Goal: Transaction & Acquisition: Download file/media

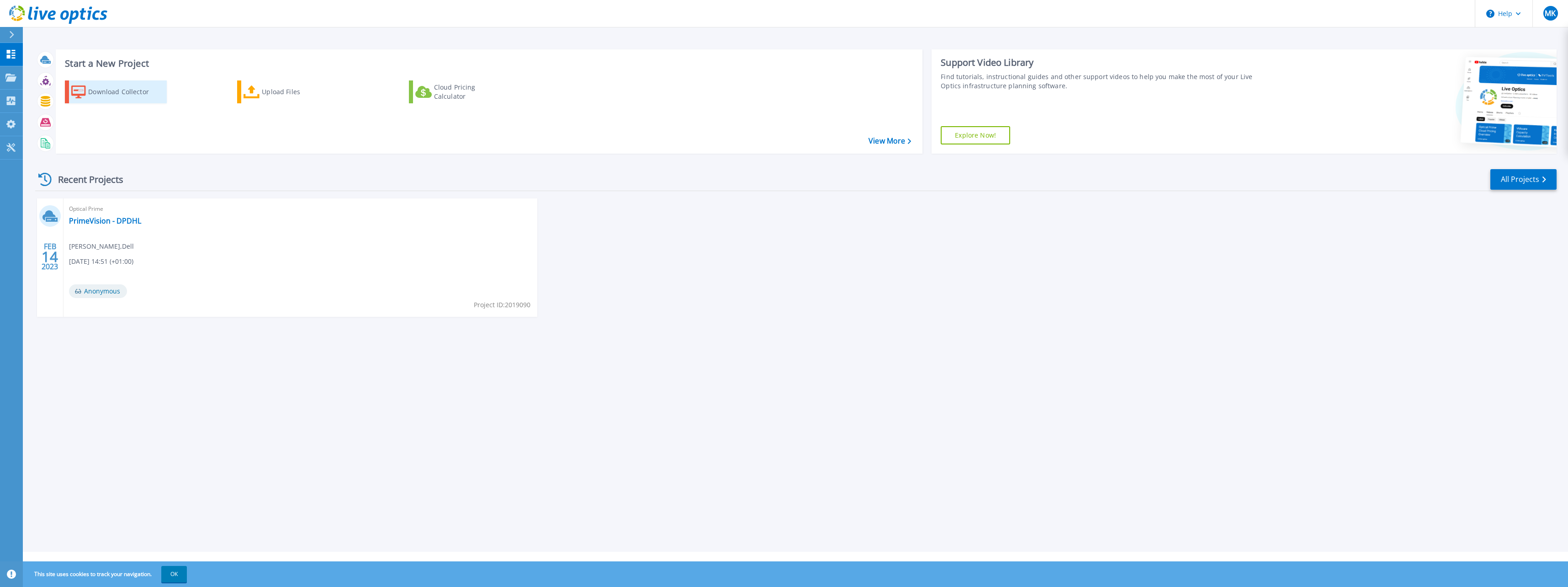
click at [116, 96] on div "Download Collector" at bounding box center [125, 92] width 73 height 18
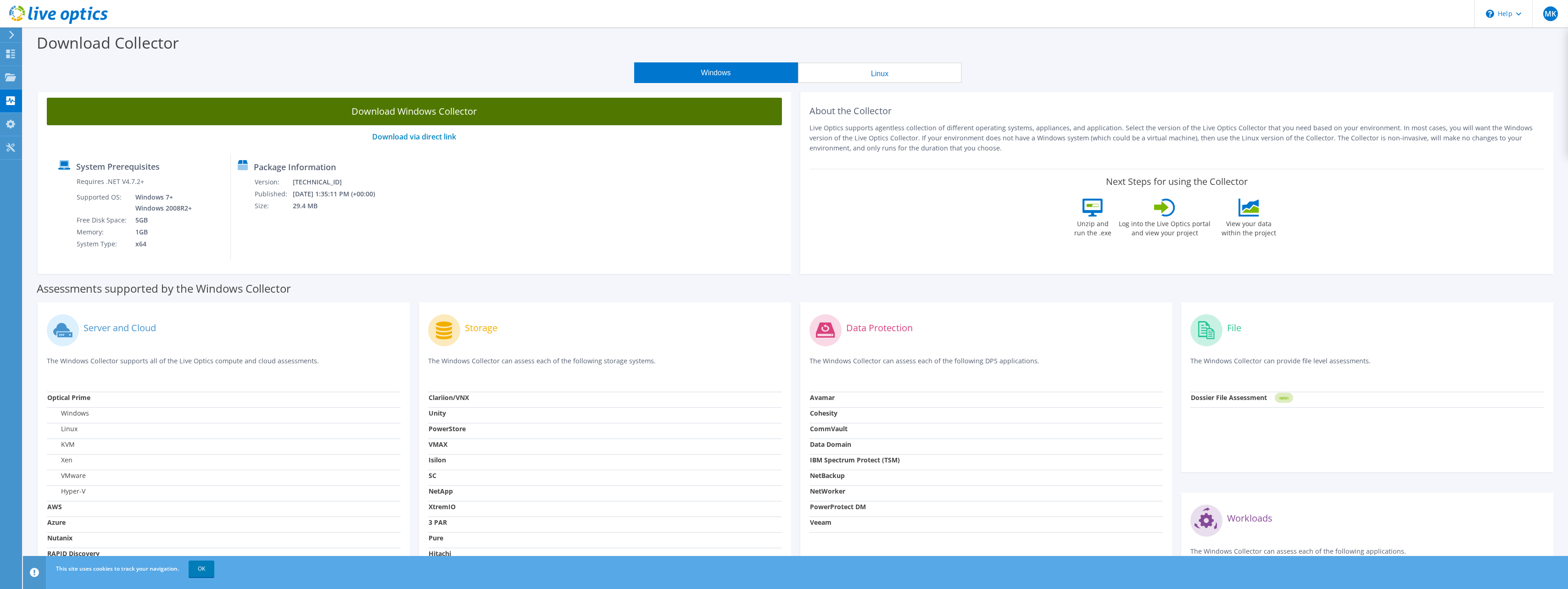
click at [435, 112] on link "Download Windows Collector" at bounding box center [414, 111] width 735 height 27
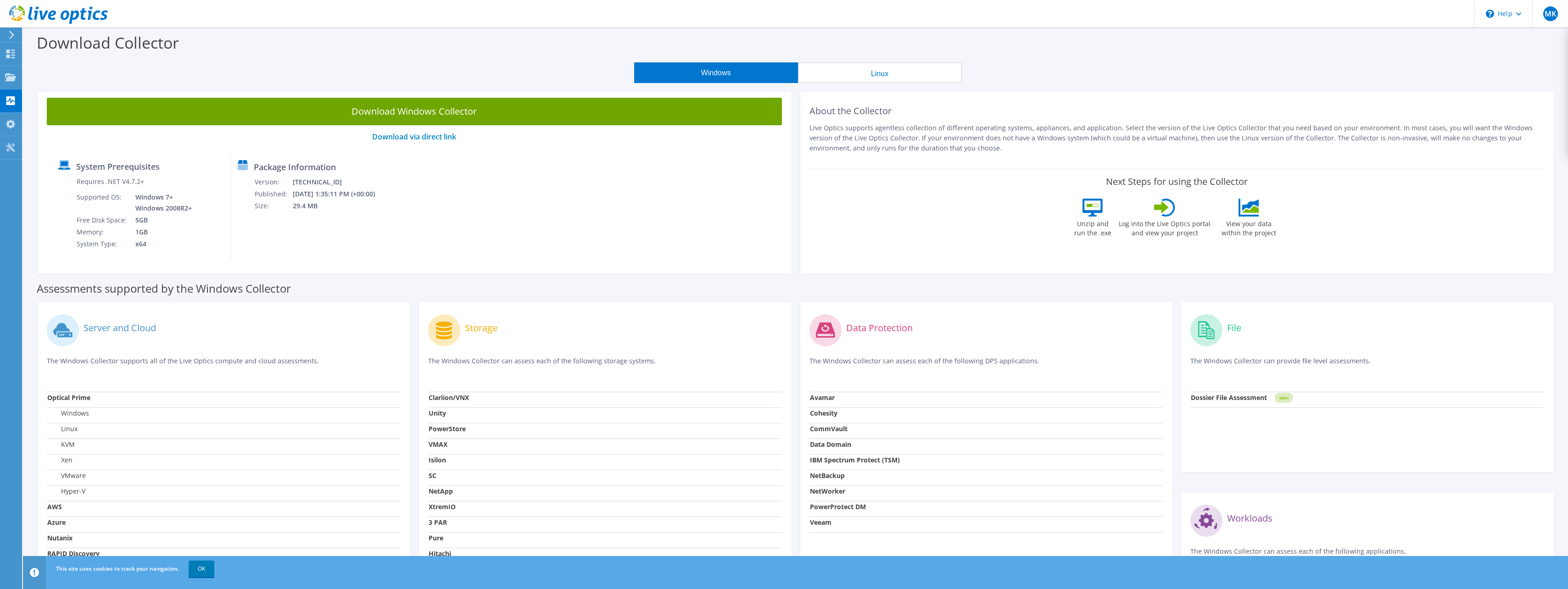
click at [1393, 187] on div "Next Steps for using the Collector Unzip and run the .exe Log into the Live Opt…" at bounding box center [1177, 208] width 735 height 80
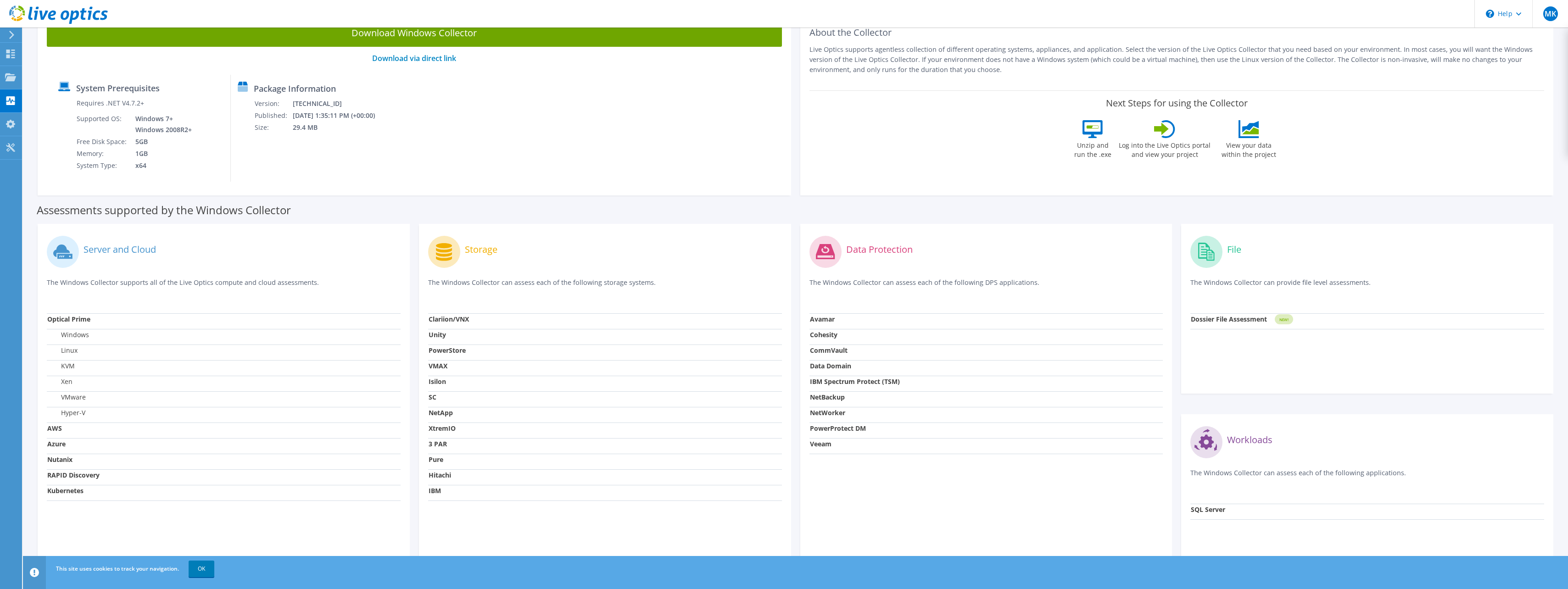
scroll to position [92, 0]
